Goal: Transaction & Acquisition: Purchase product/service

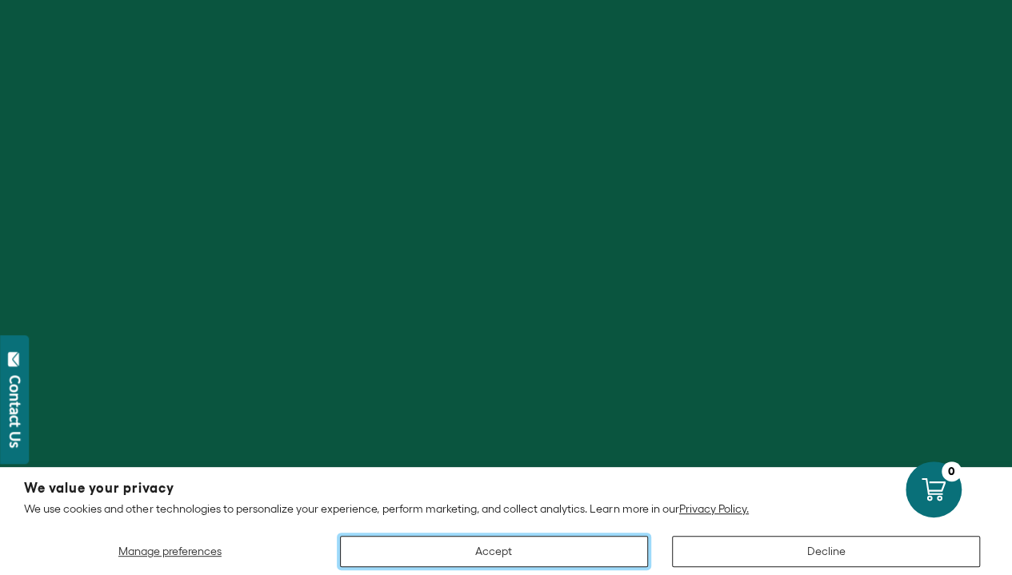
click at [524, 550] on button "Accept" at bounding box center [494, 551] width 308 height 31
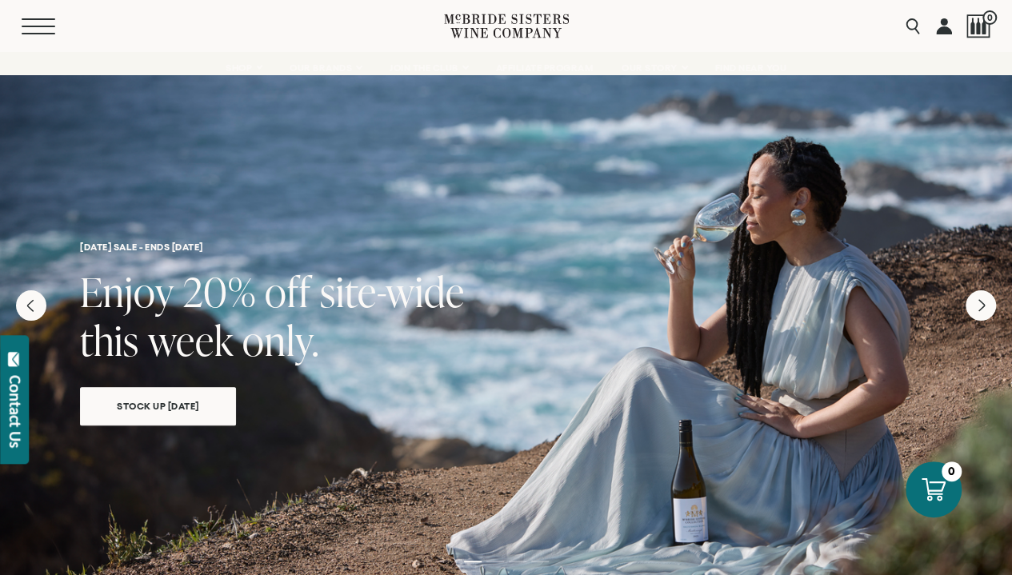
click at [28, 26] on span "Mobile Menu Trigger" at bounding box center [39, 27] width 34 height 2
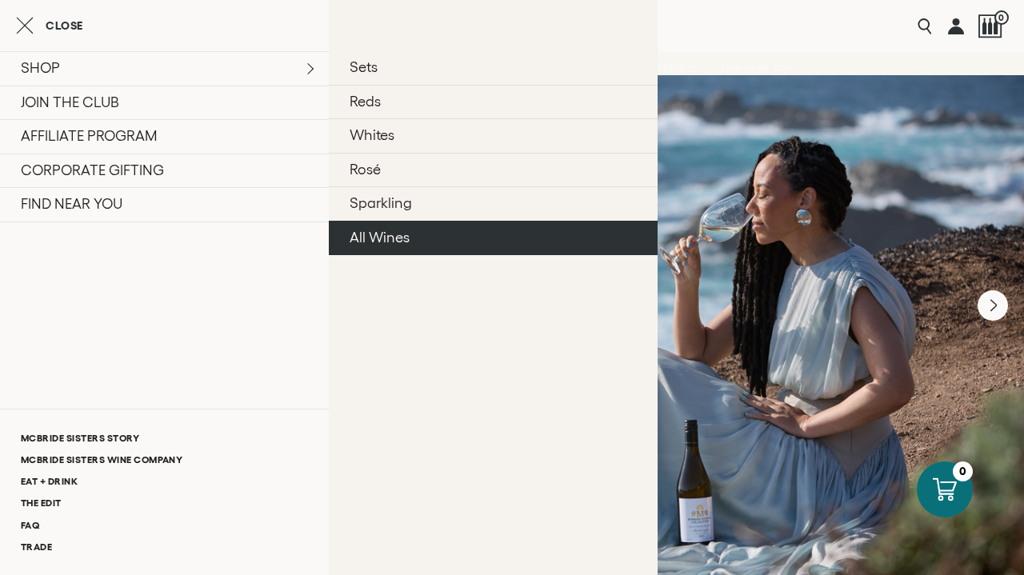
click at [385, 238] on link "All Wines" at bounding box center [493, 238] width 329 height 34
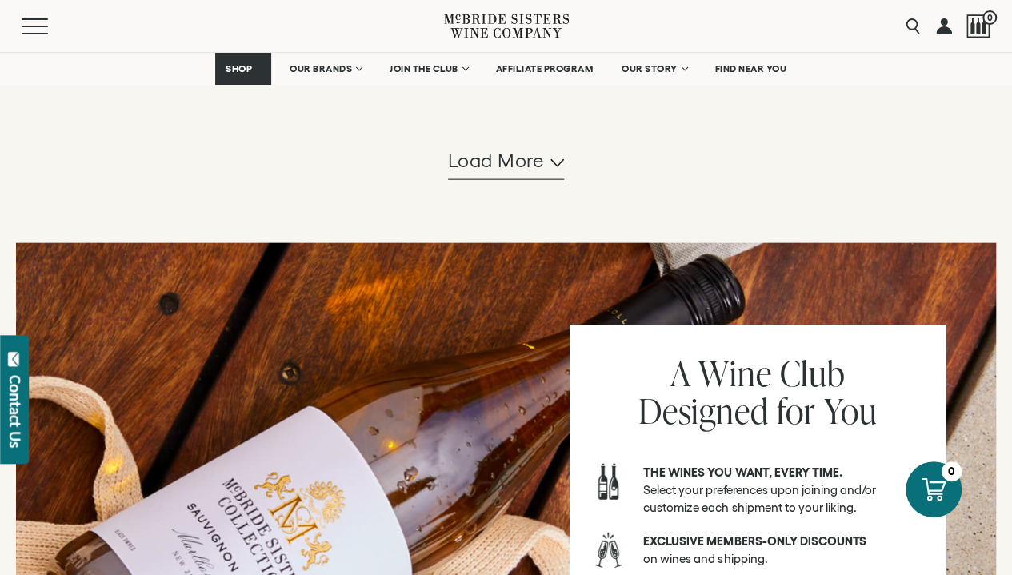
scroll to position [1600, 0]
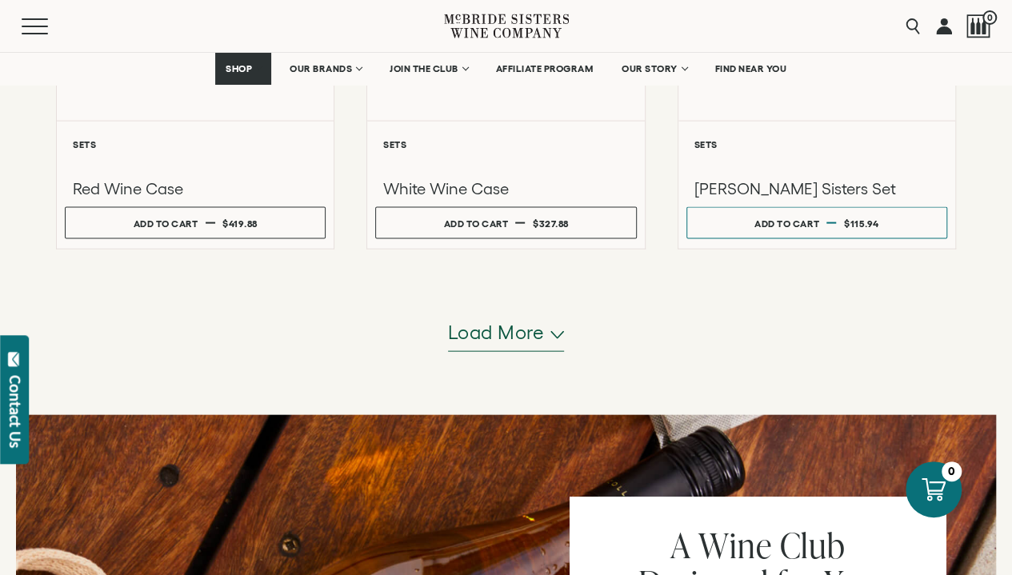
click at [485, 337] on span "Load more" at bounding box center [496, 332] width 97 height 27
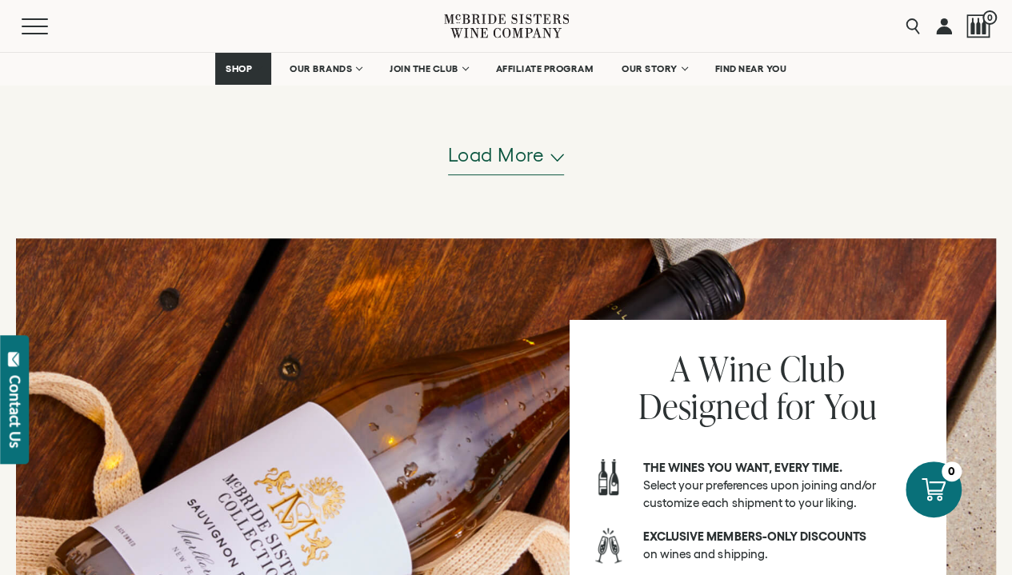
scroll to position [3455, 0]
